Goal: Check status: Check status

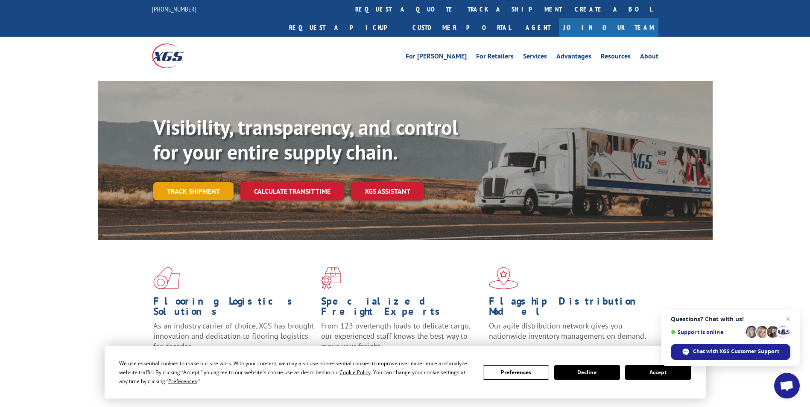
click at [202, 182] on link "Track shipment" at bounding box center [193, 191] width 80 height 18
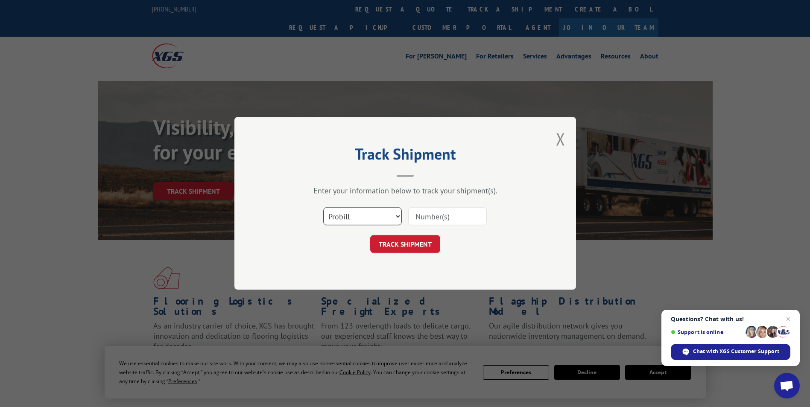
click at [398, 215] on select "Select category... Probill BOL PO" at bounding box center [362, 217] width 79 height 18
select select "bol"
click at [323, 208] on select "Select category... Probill BOL PO" at bounding box center [362, 217] width 79 height 18
click at [433, 215] on input at bounding box center [447, 217] width 79 height 18
paste input "2402065"
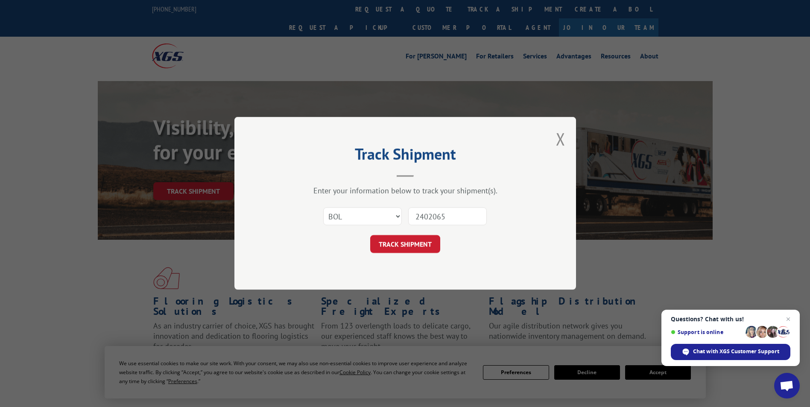
type input "2402065"
click at [414, 255] on div "Track Shipment Enter your information below to track your shipment(s). Select c…" at bounding box center [405, 203] width 342 height 173
click at [411, 245] on button "TRACK SHIPMENT" at bounding box center [405, 245] width 70 height 18
